Goal: Transaction & Acquisition: Purchase product/service

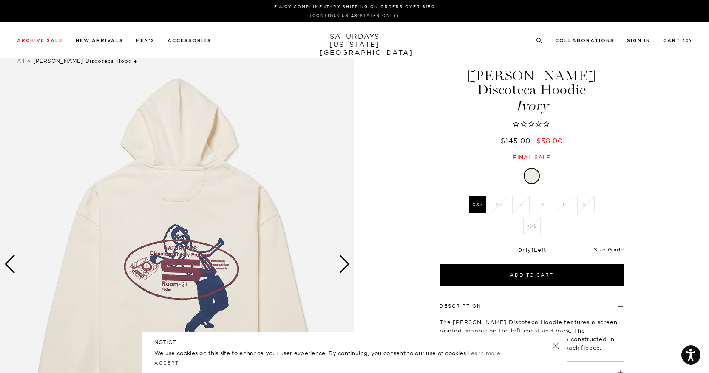
click at [40, 36] on div "Archive Sale Men's Tees Shirts Shorts Swim Knitwear Pants Sweats Women's" at bounding box center [354, 40] width 709 height 36
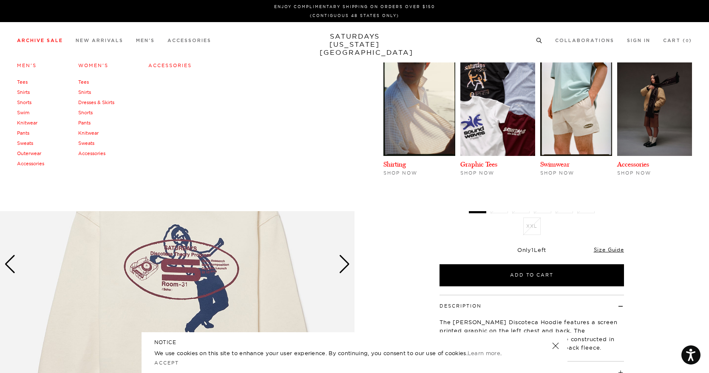
click at [27, 124] on link "Knitwear" at bounding box center [27, 123] width 20 height 6
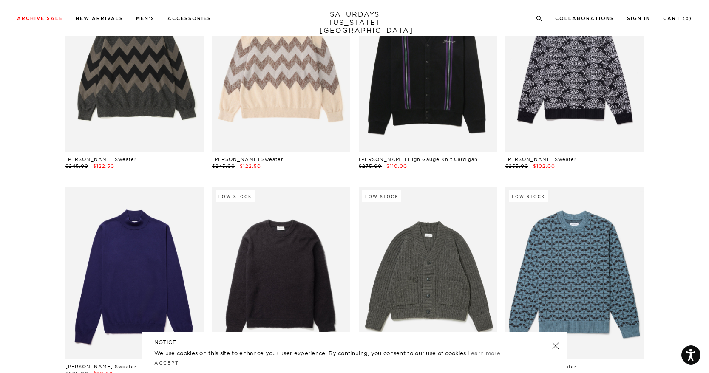
scroll to position [171, 0]
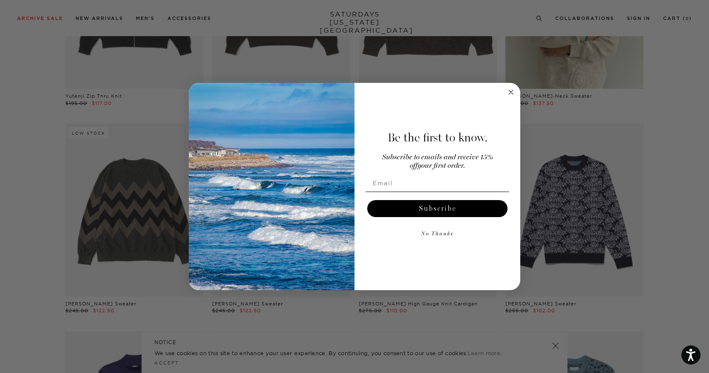
click at [510, 88] on circle "Close dialog" at bounding box center [511, 93] width 10 height 10
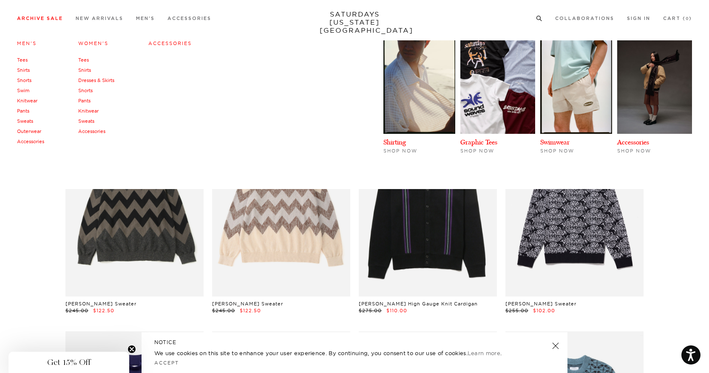
click at [93, 112] on link "Knitwear" at bounding box center [88, 111] width 20 height 6
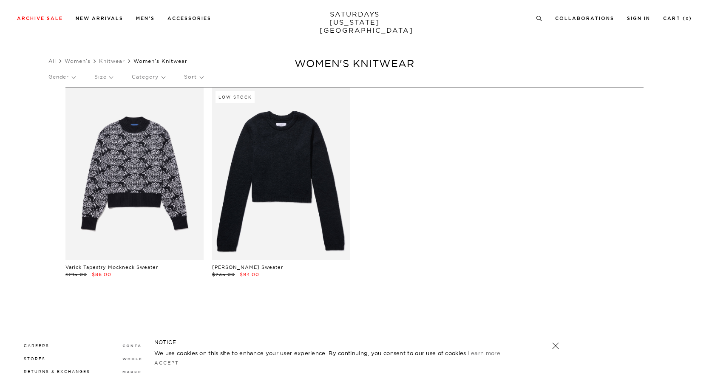
scroll to position [30, 0]
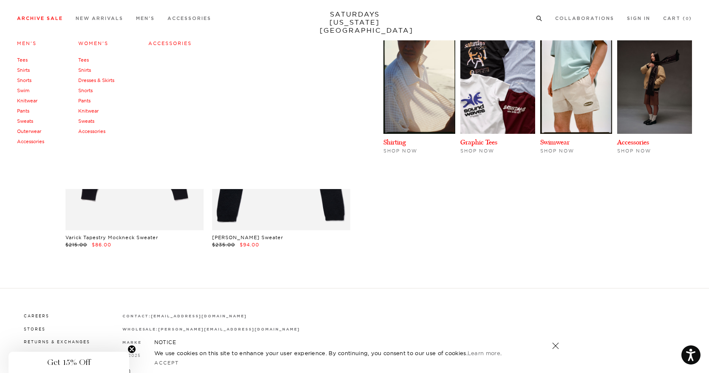
click at [92, 121] on link "Sweats" at bounding box center [86, 121] width 16 height 6
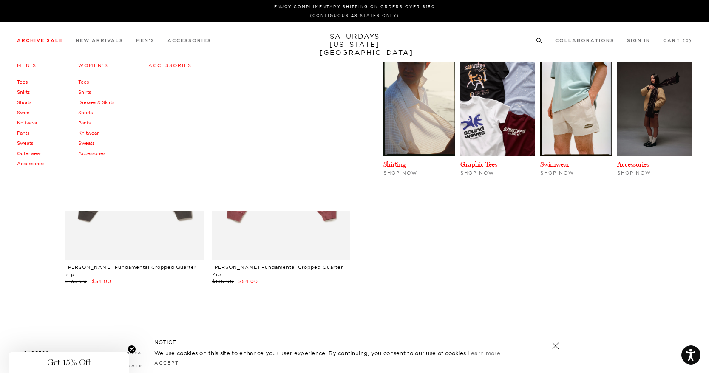
click at [27, 144] on link "Sweats" at bounding box center [25, 143] width 16 height 6
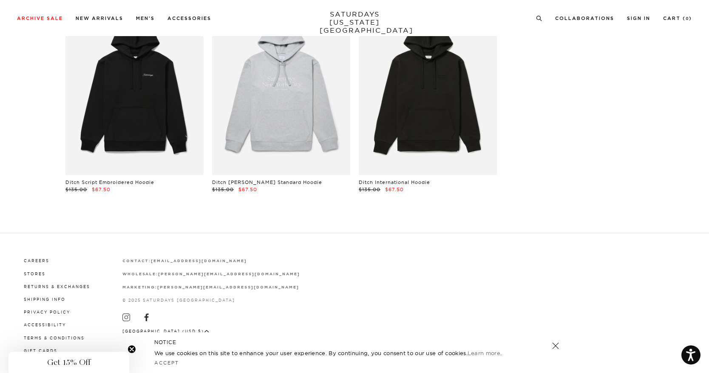
scroll to position [3421, 0]
